Goal: Find specific page/section: Find specific page/section

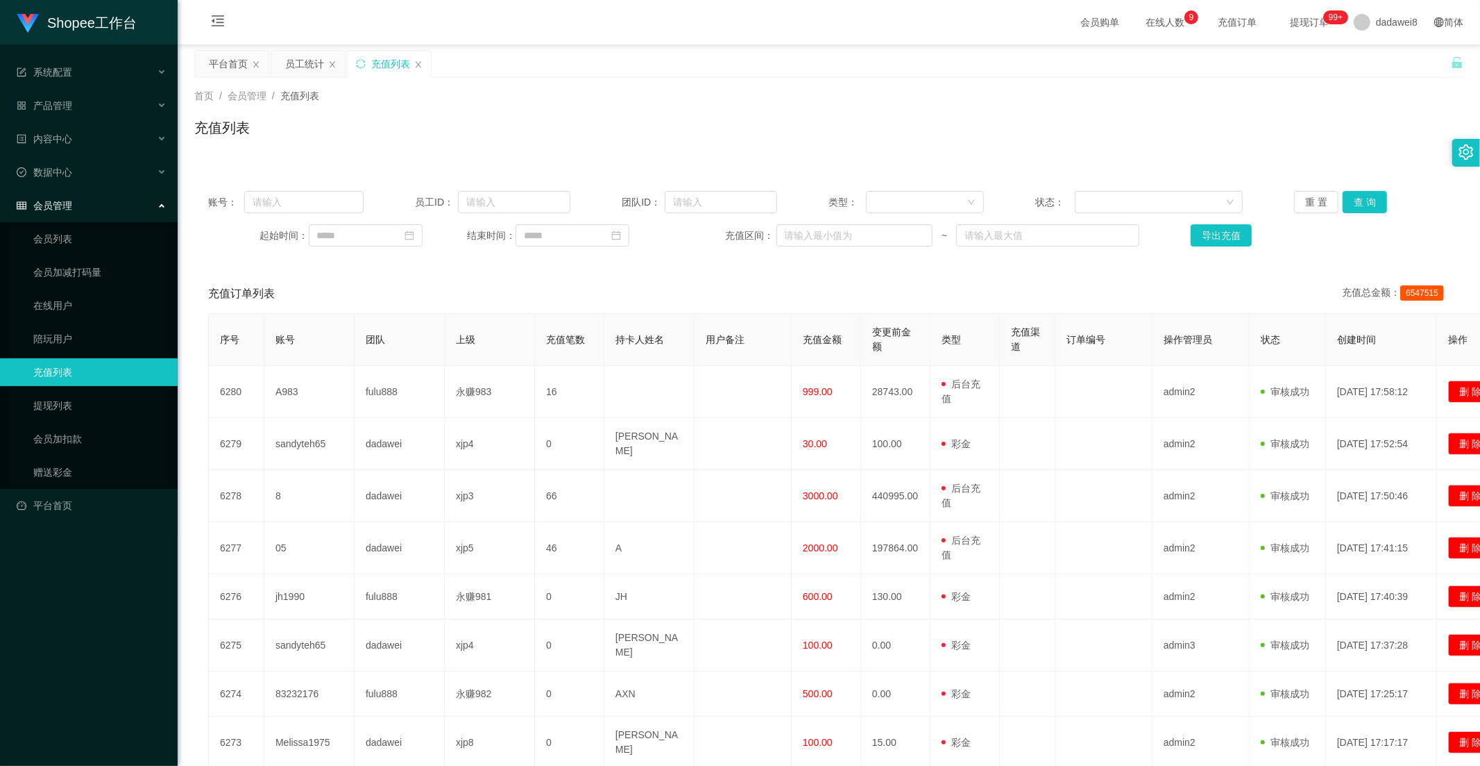
scroll to position [77, 0]
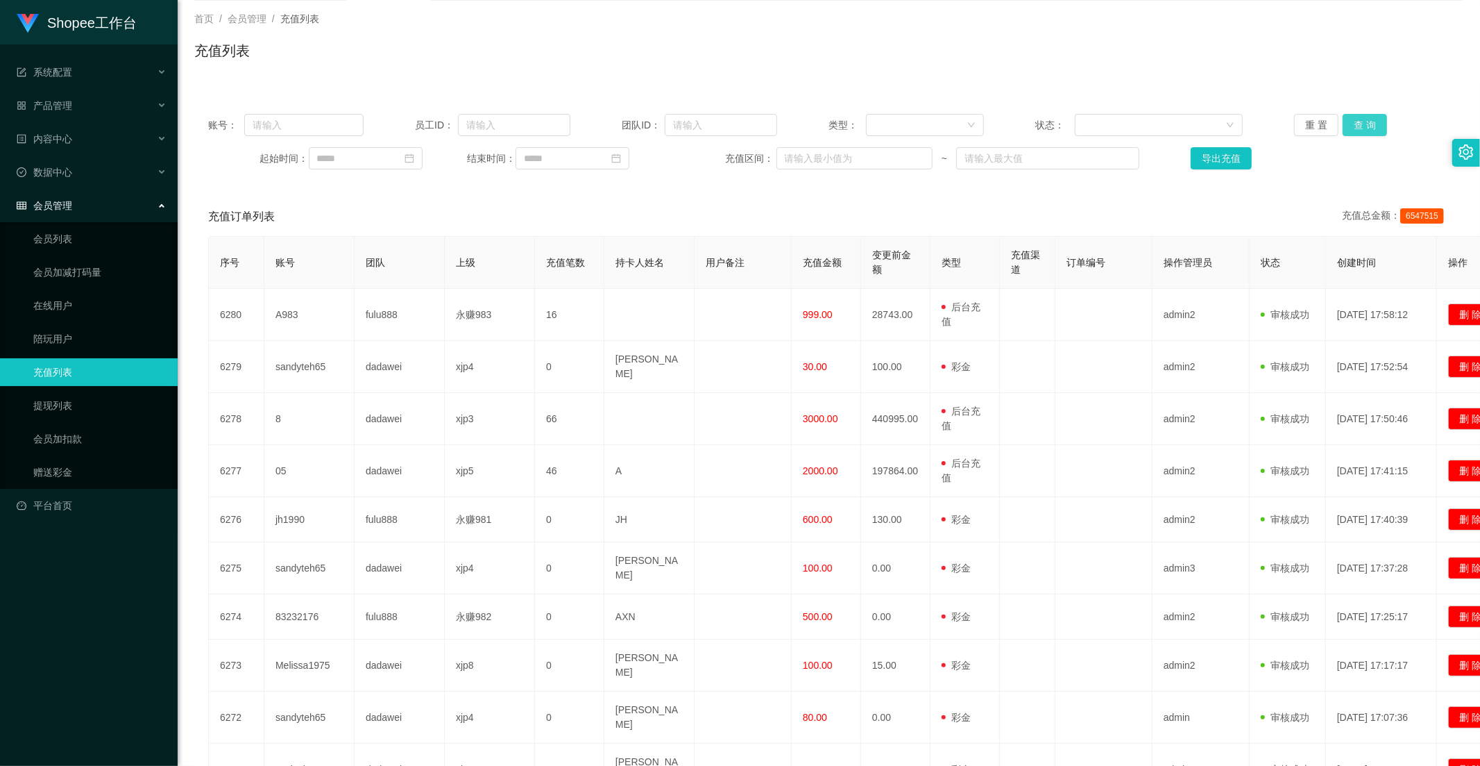
click at [1356, 135] on button "查 询" at bounding box center [1365, 125] width 44 height 22
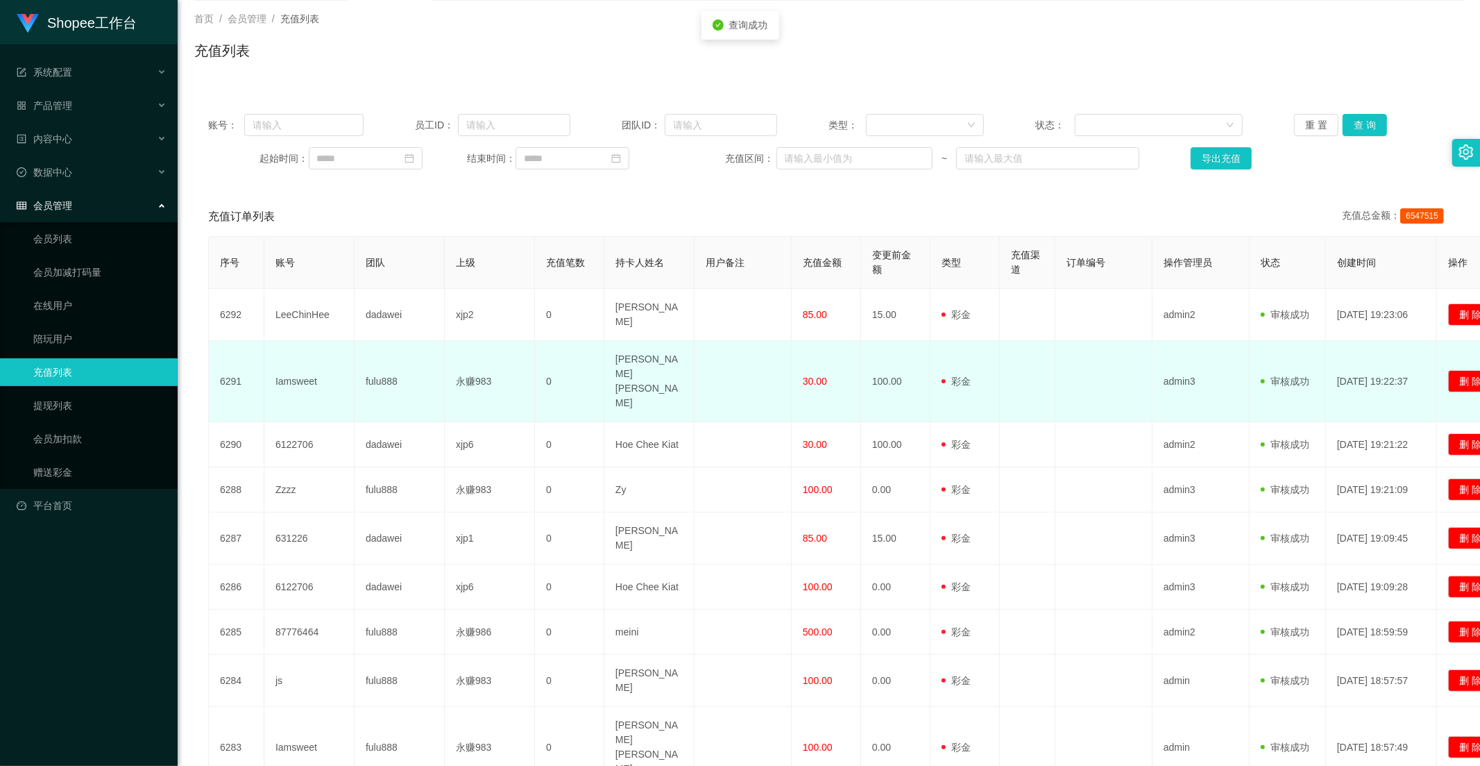
scroll to position [174, 0]
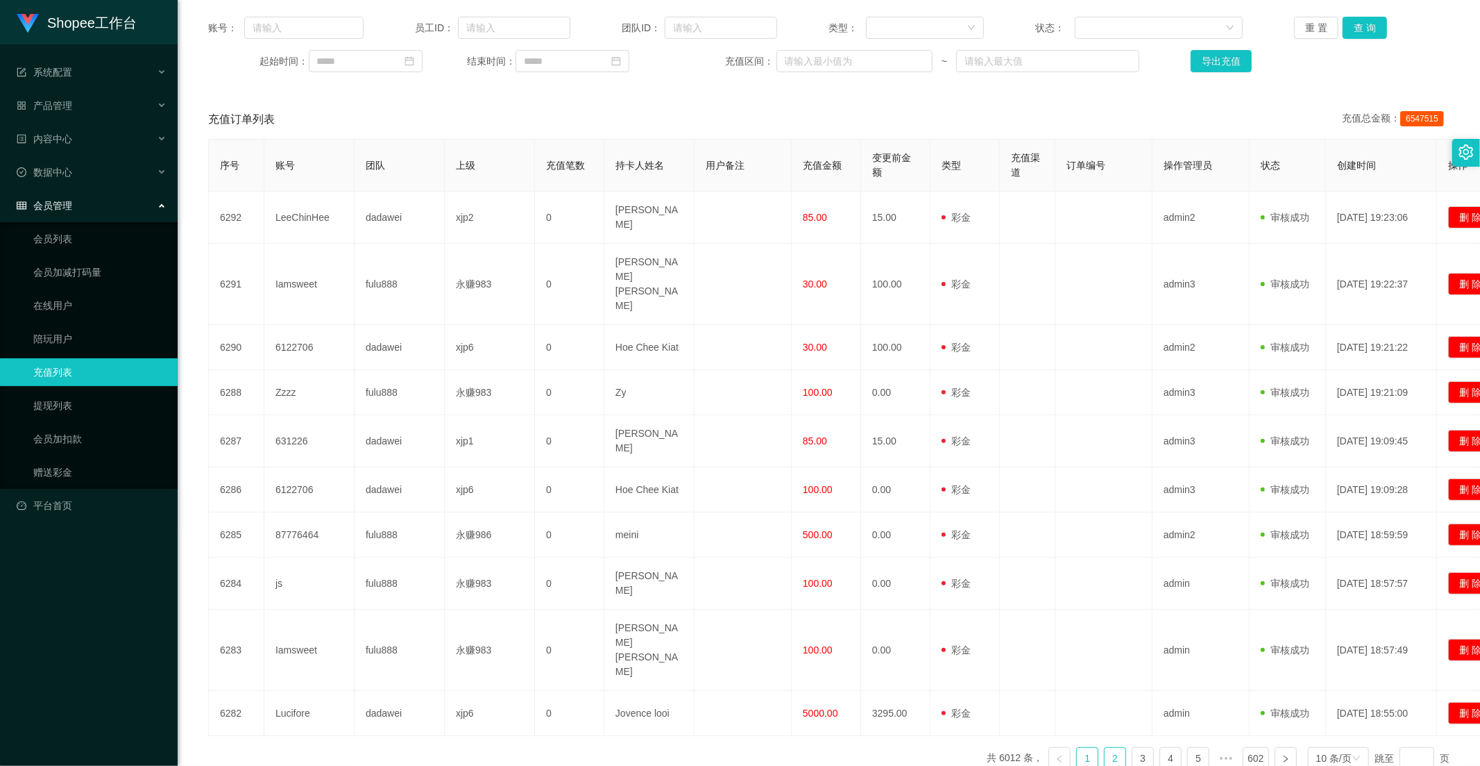
click at [1106, 747] on link "2" at bounding box center [1115, 757] width 21 height 21
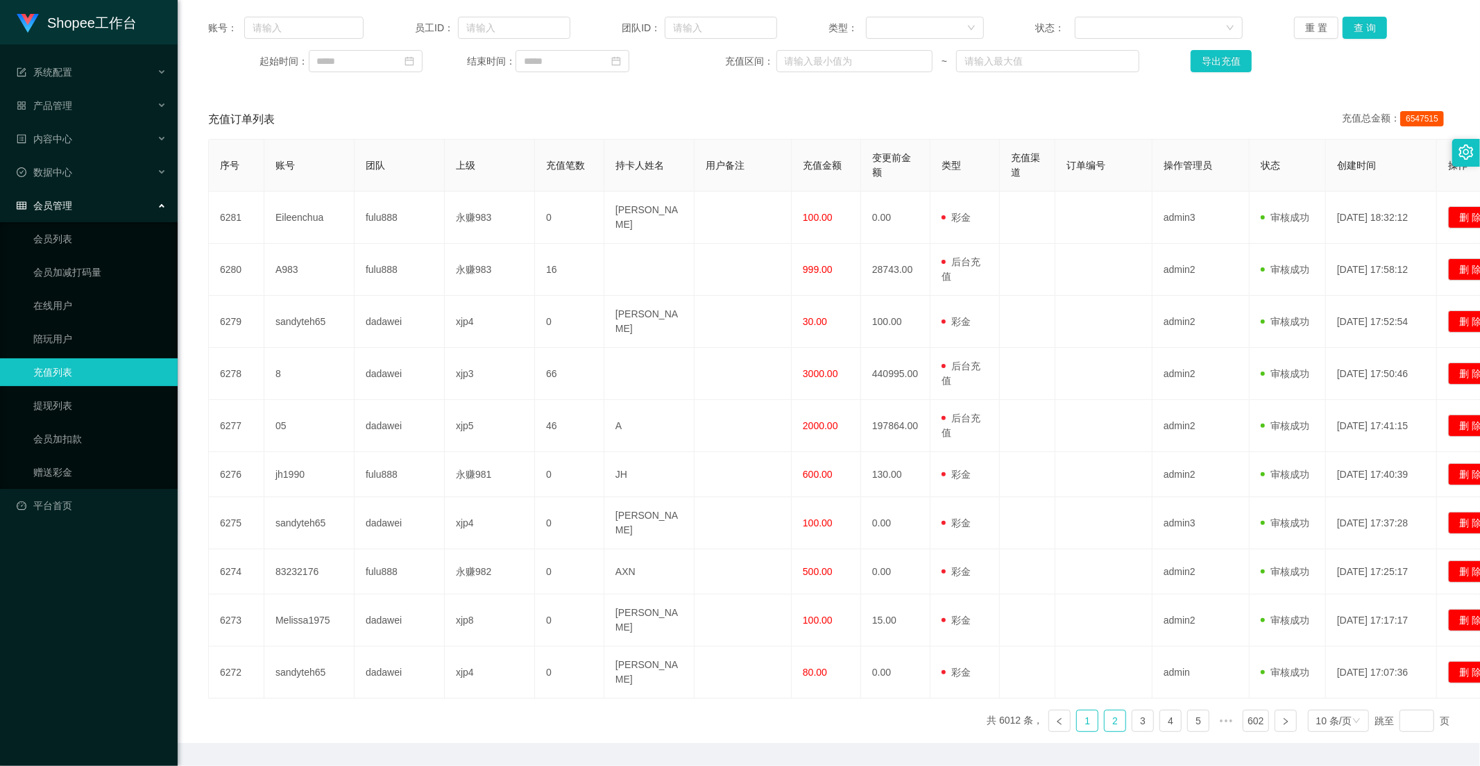
click at [1081, 710] on link "1" at bounding box center [1087, 720] width 21 height 21
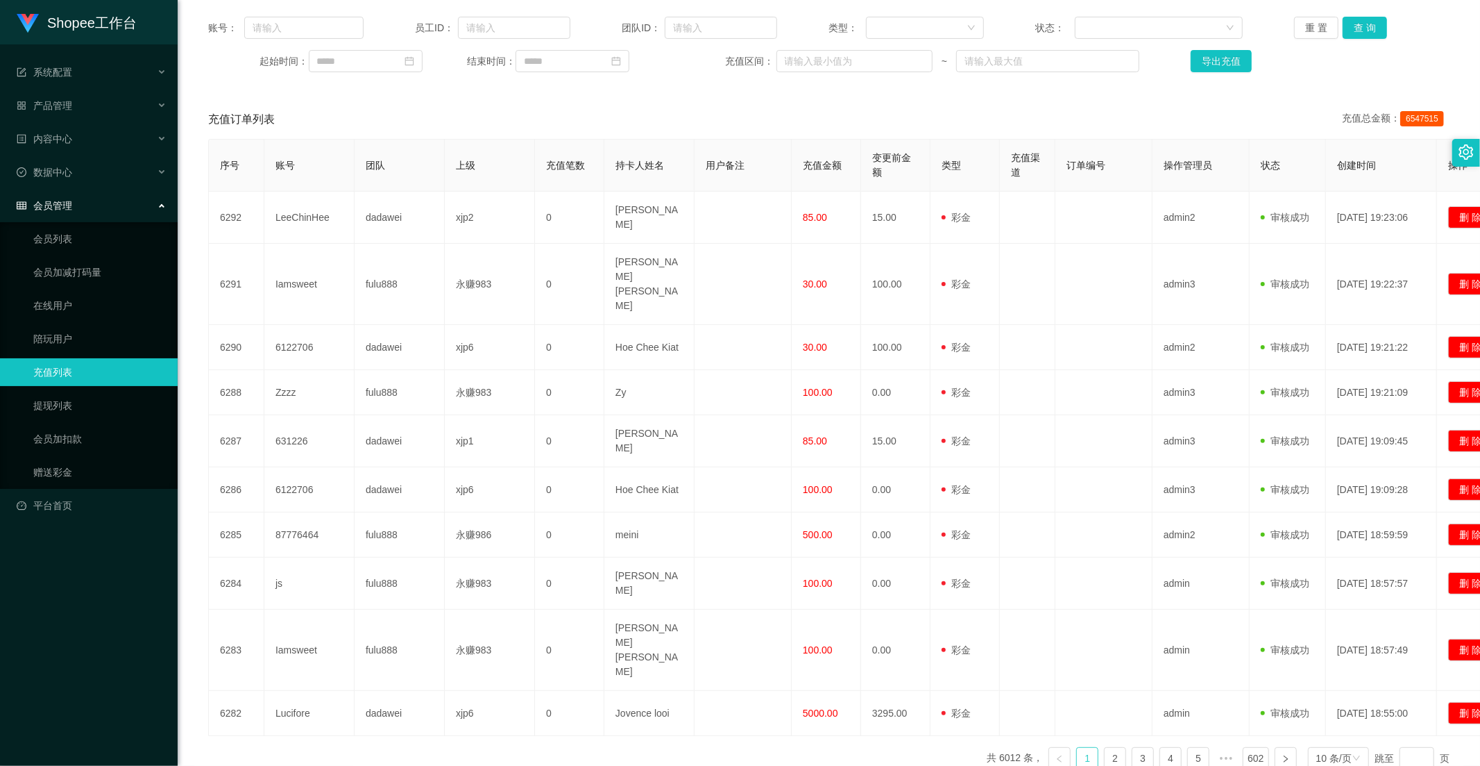
scroll to position [0, 0]
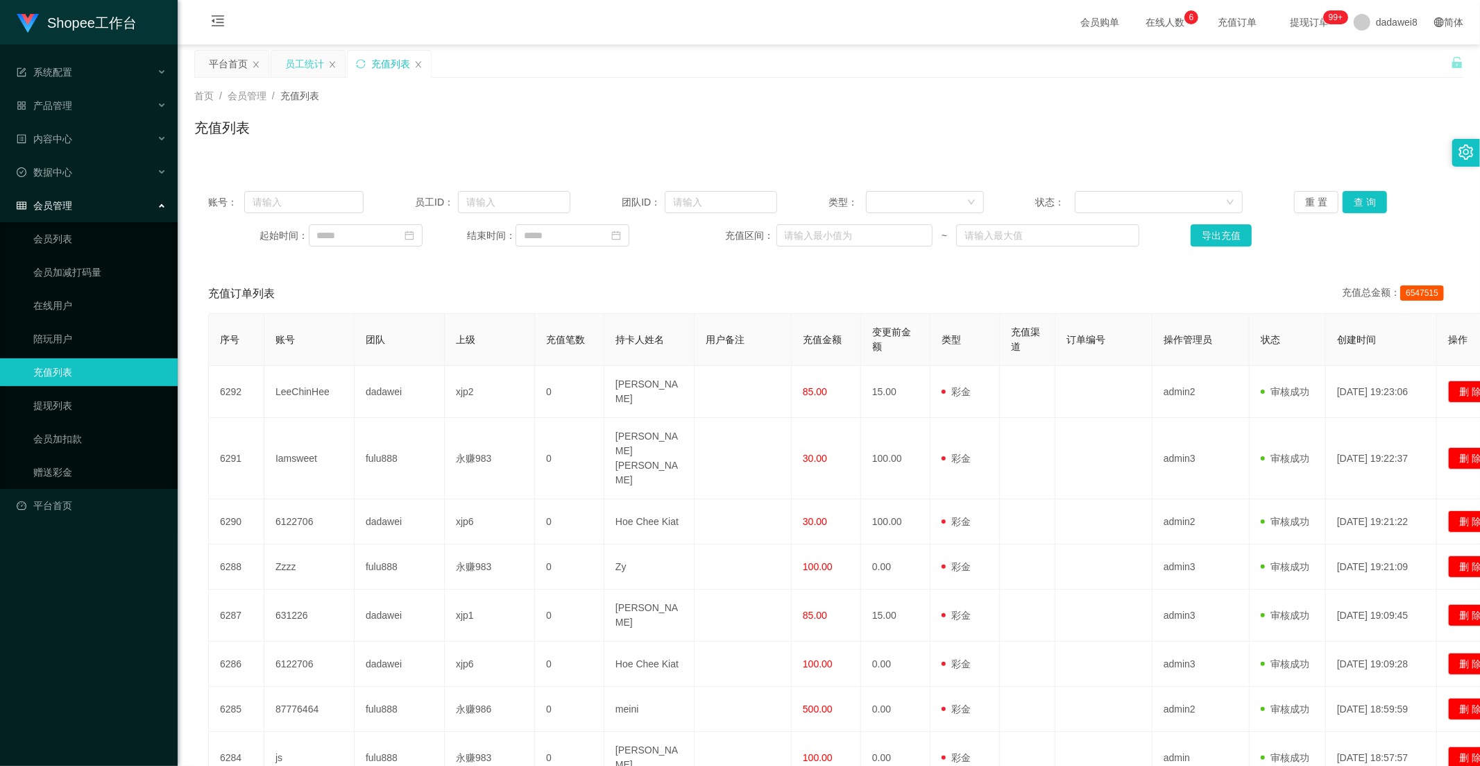
click at [296, 75] on div "员工统计" at bounding box center [304, 64] width 39 height 26
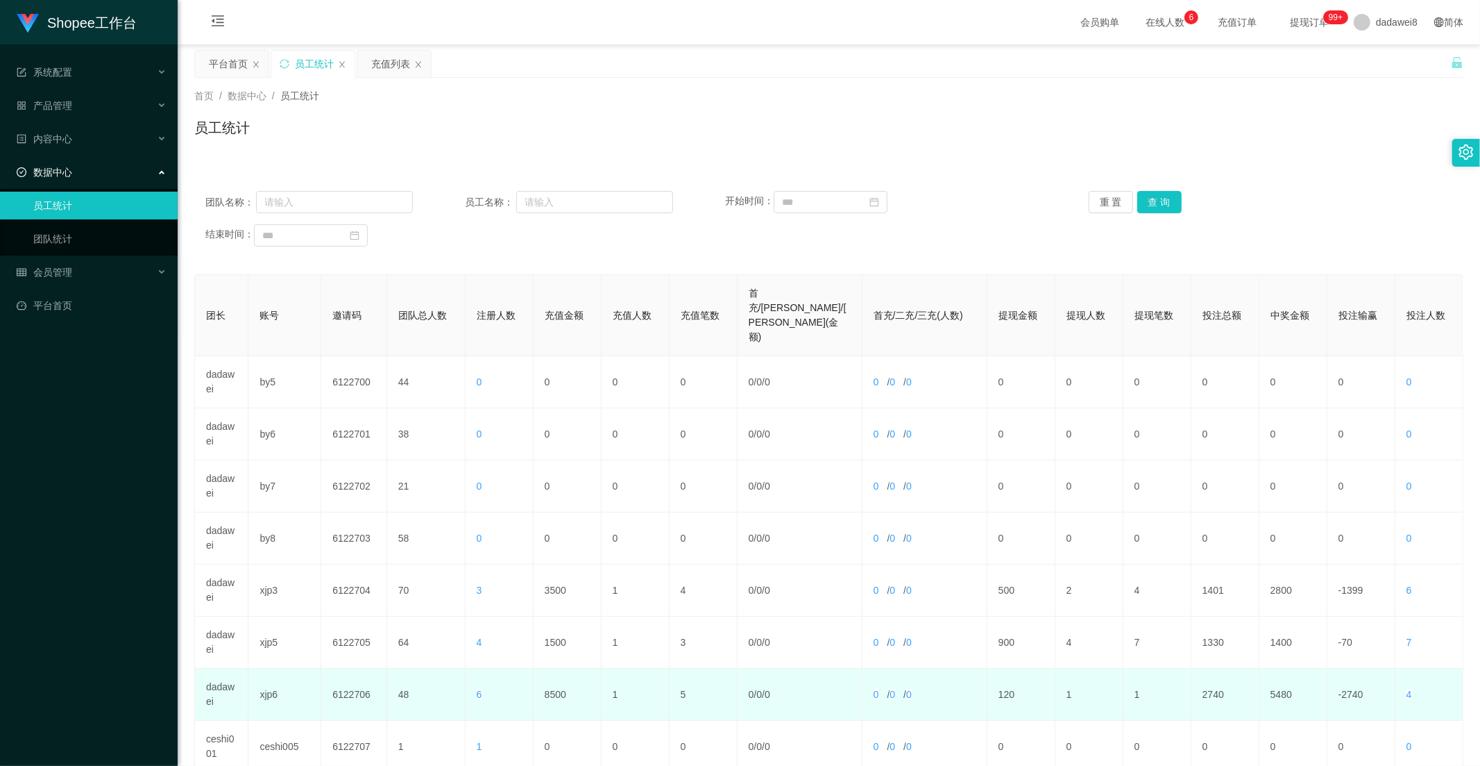
scroll to position [194, 0]
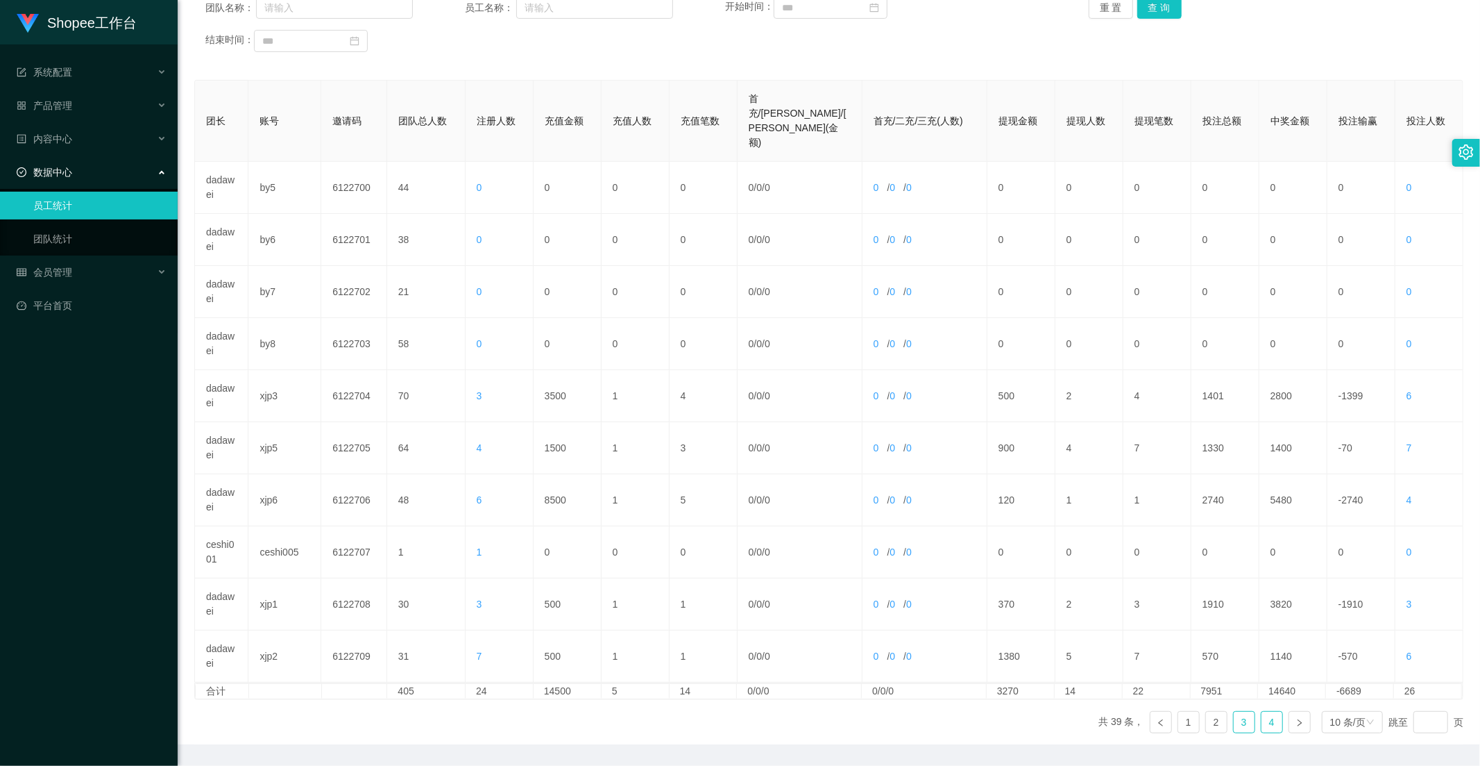
click at [1269, 711] on link "4" at bounding box center [1272, 721] width 21 height 21
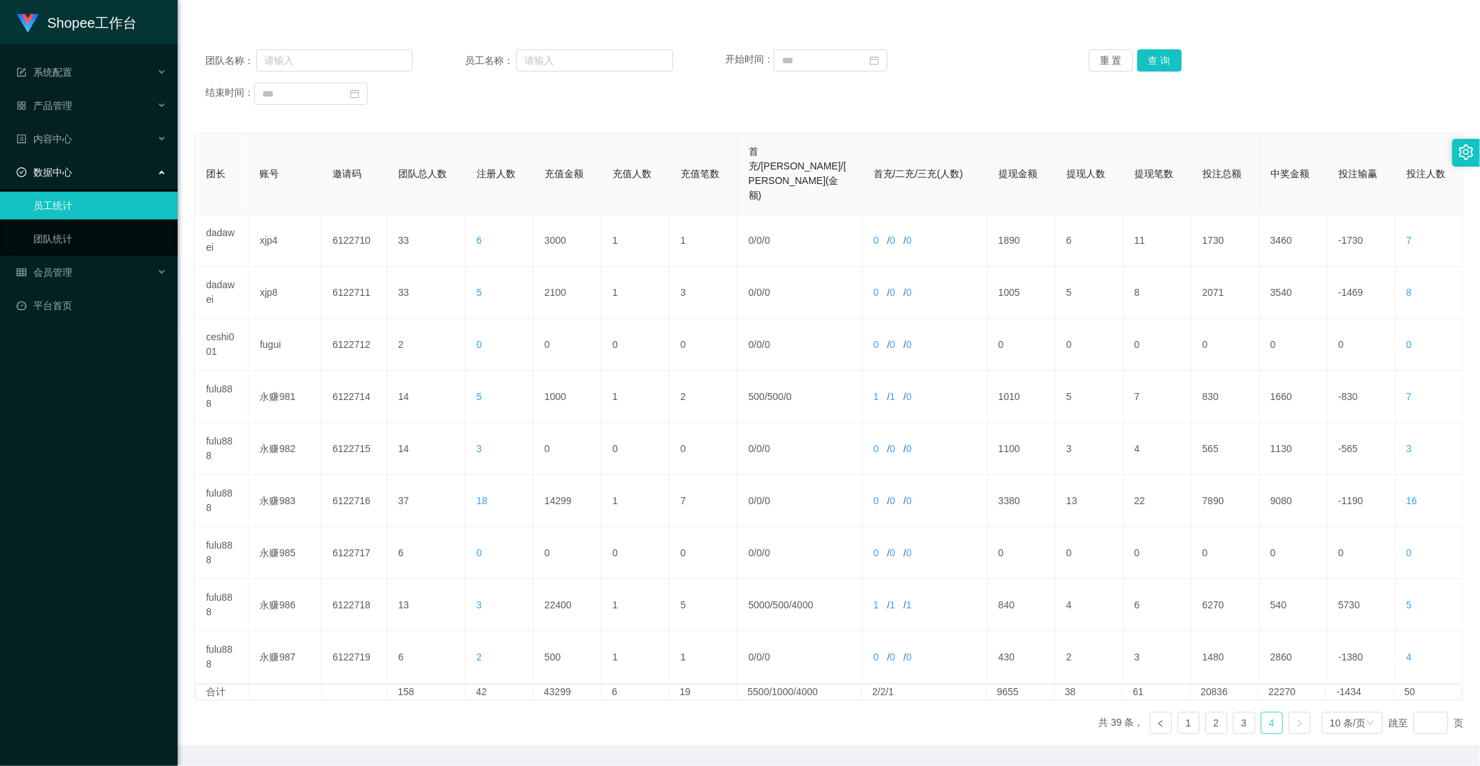
scroll to position [0, 0]
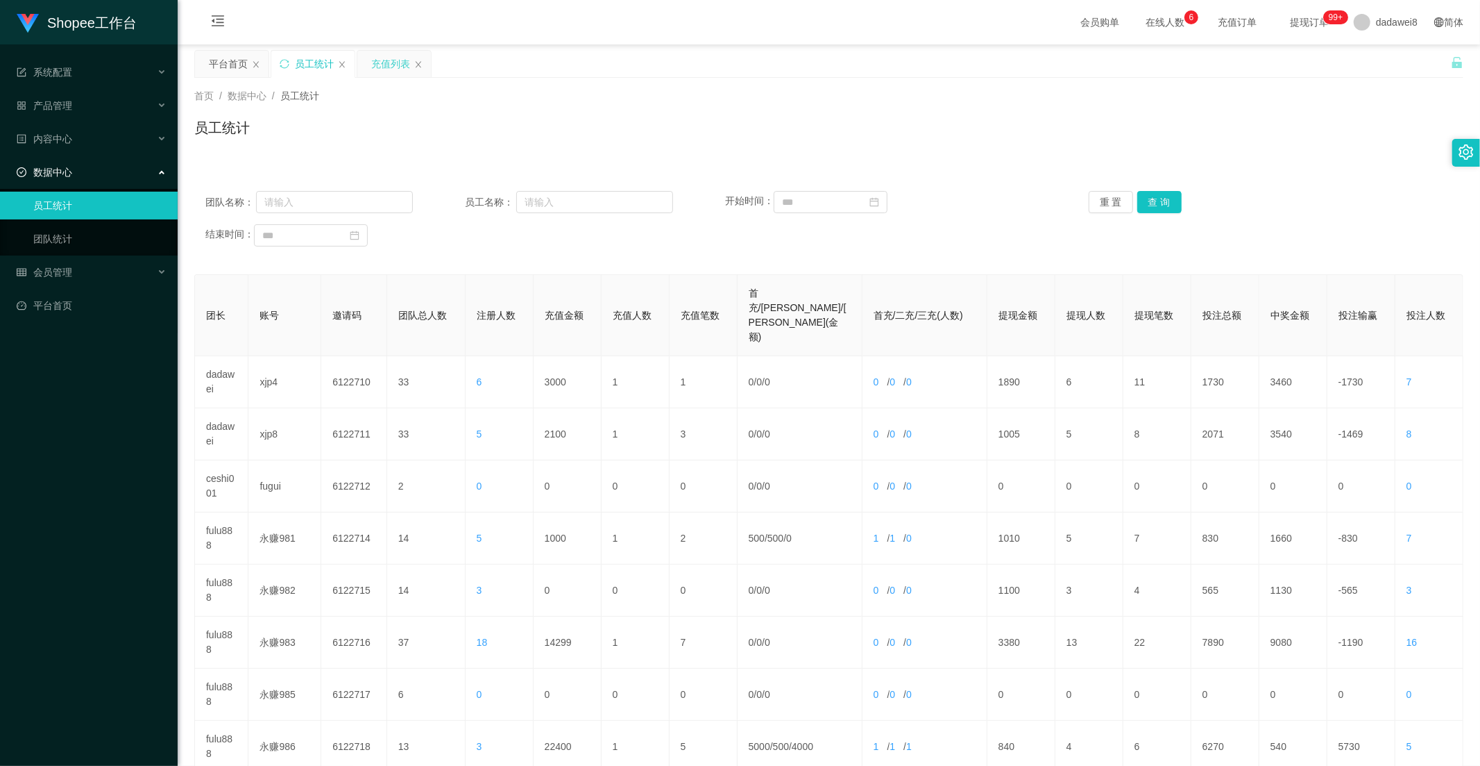
click at [379, 51] on div "充值列表" at bounding box center [390, 64] width 39 height 26
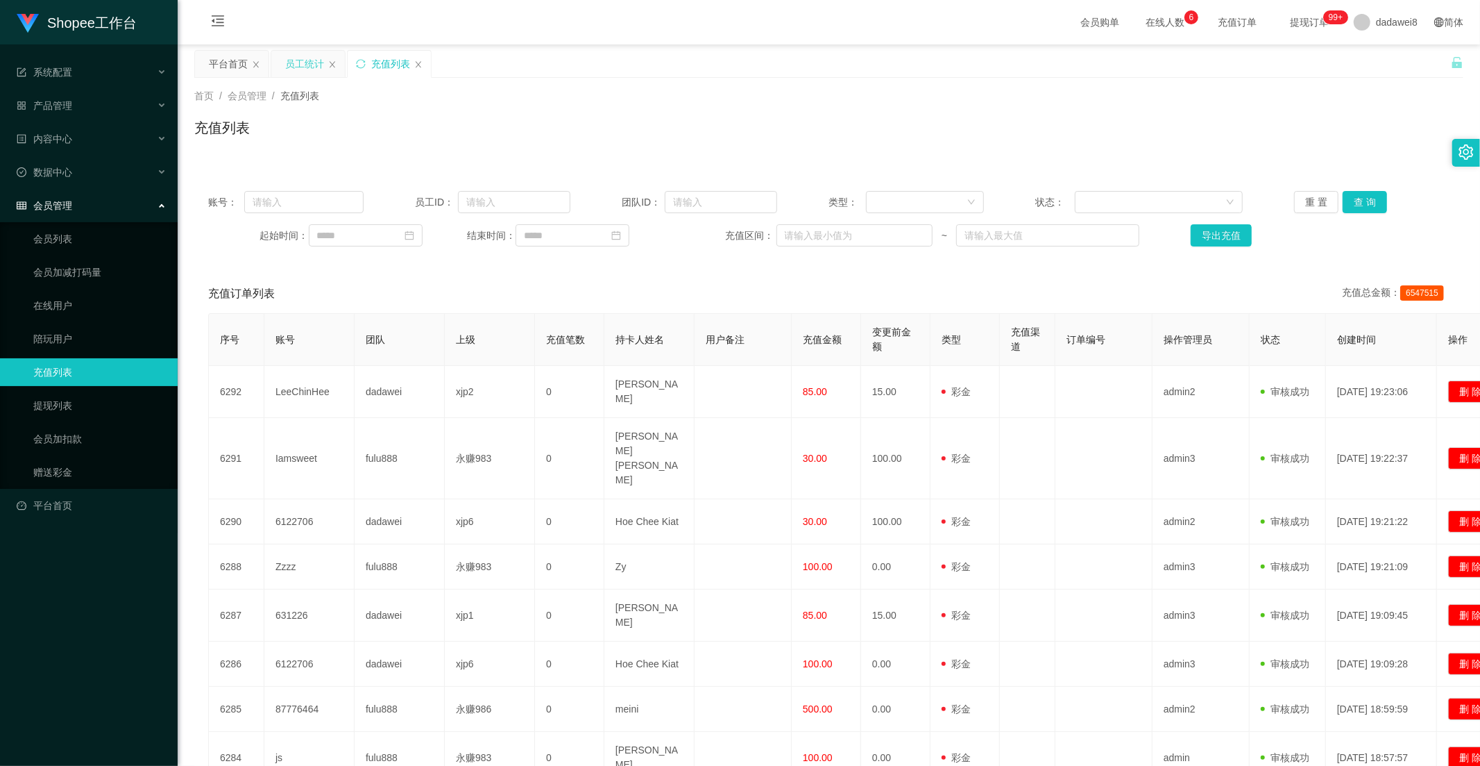
click at [297, 59] on div "员工统计" at bounding box center [304, 64] width 39 height 26
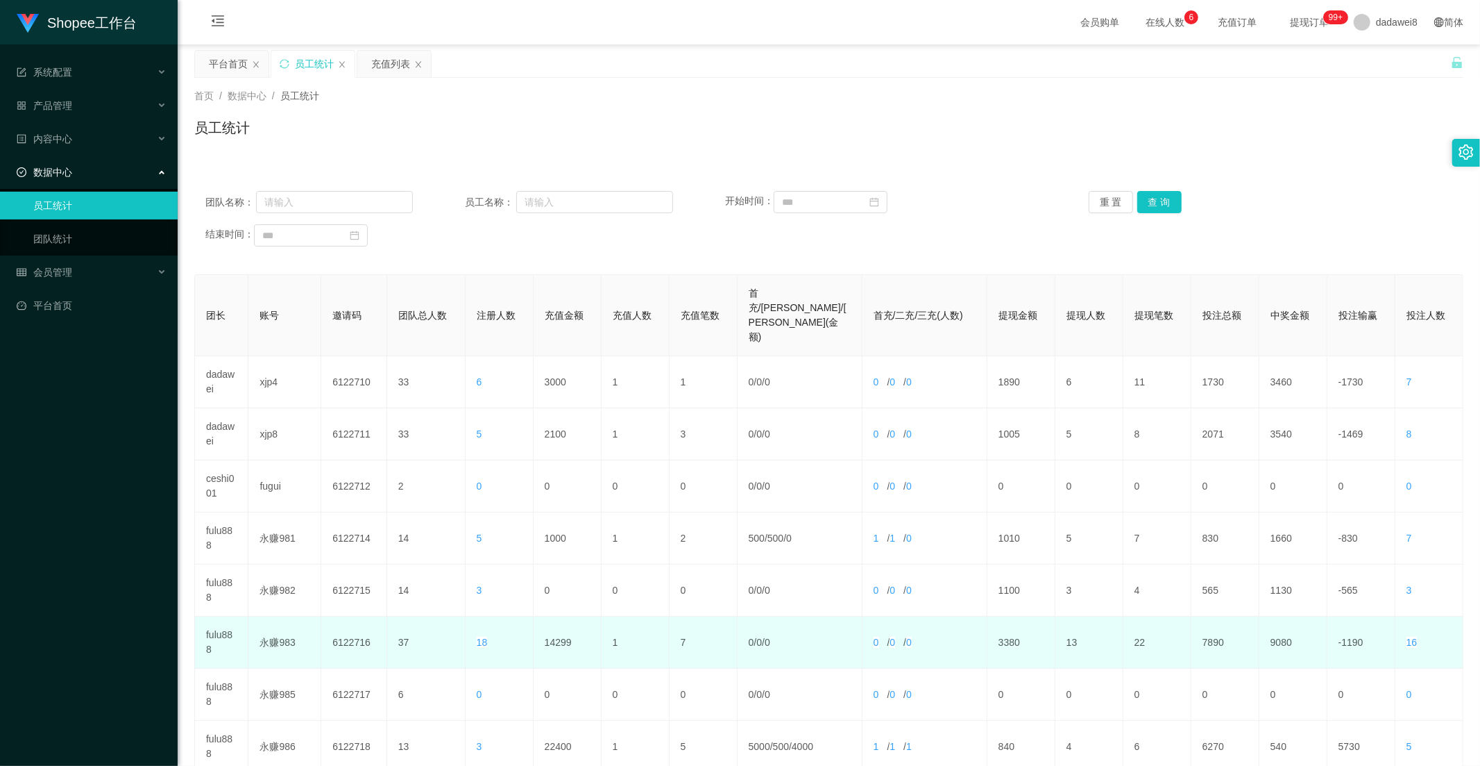
scroll to position [142, 0]
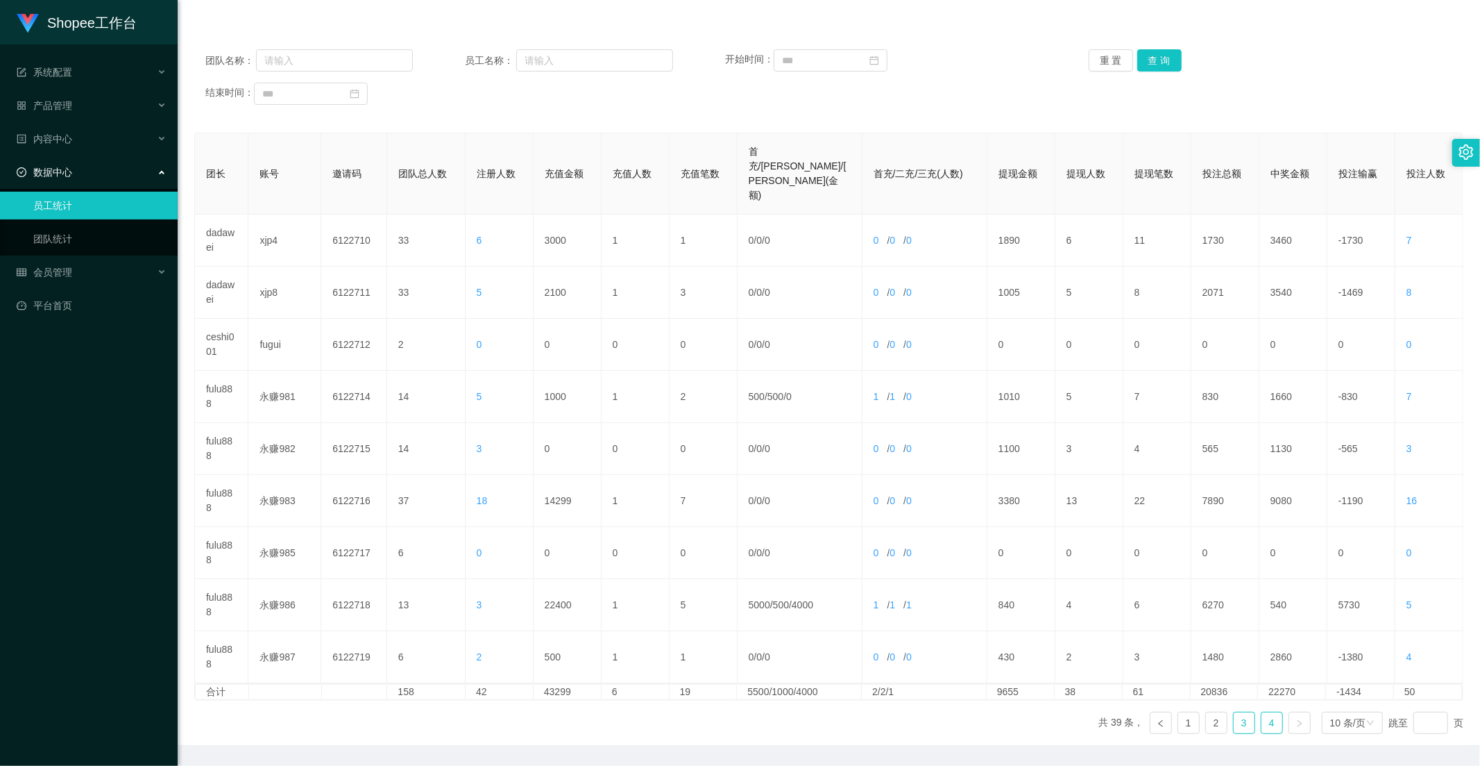
click at [1234, 712] on link "3" at bounding box center [1244, 722] width 21 height 21
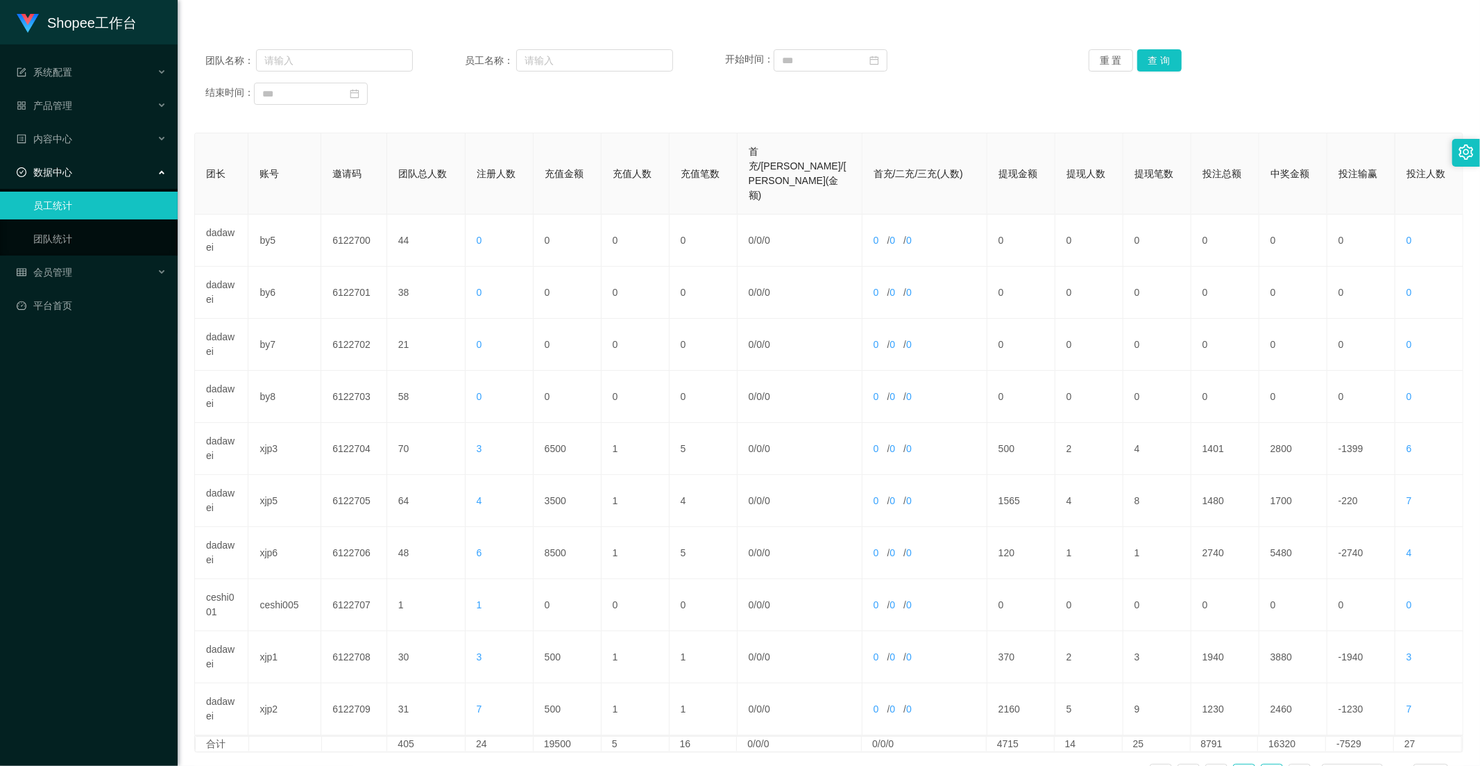
click at [1262, 764] on link "4" at bounding box center [1272, 774] width 21 height 21
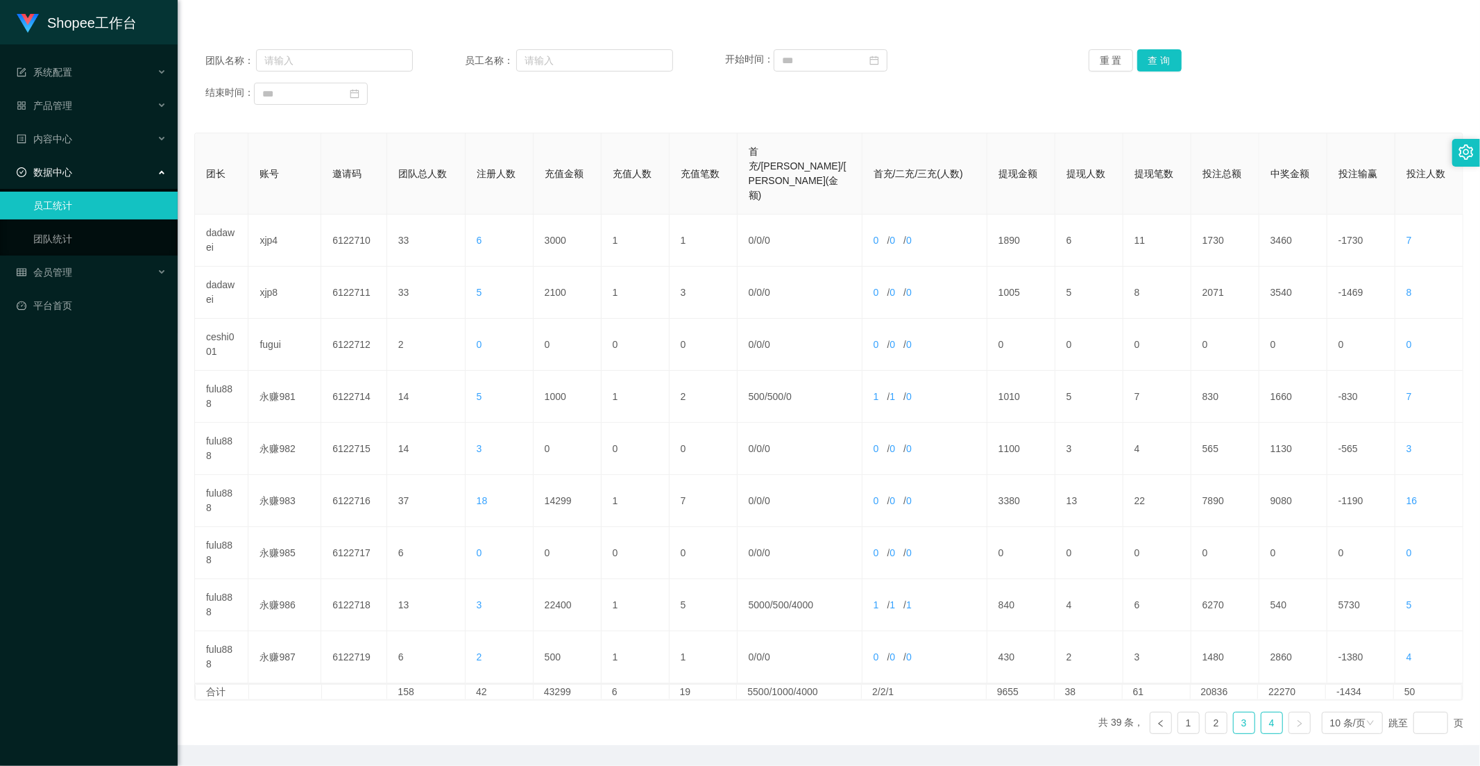
click at [1234, 712] on link "3" at bounding box center [1244, 722] width 21 height 21
